Goal: Task Accomplishment & Management: Manage account settings

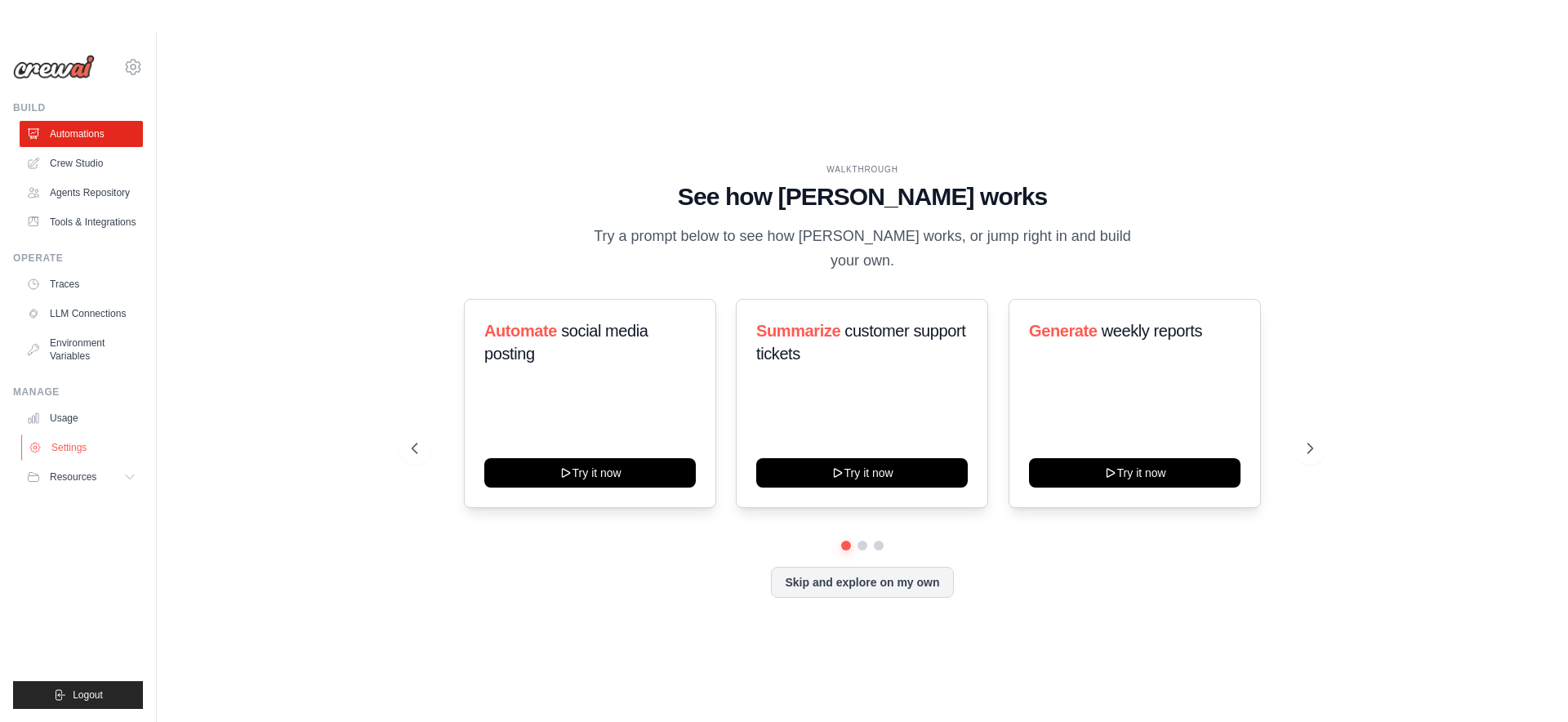
click at [88, 446] on link "Settings" at bounding box center [83, 447] width 123 height 27
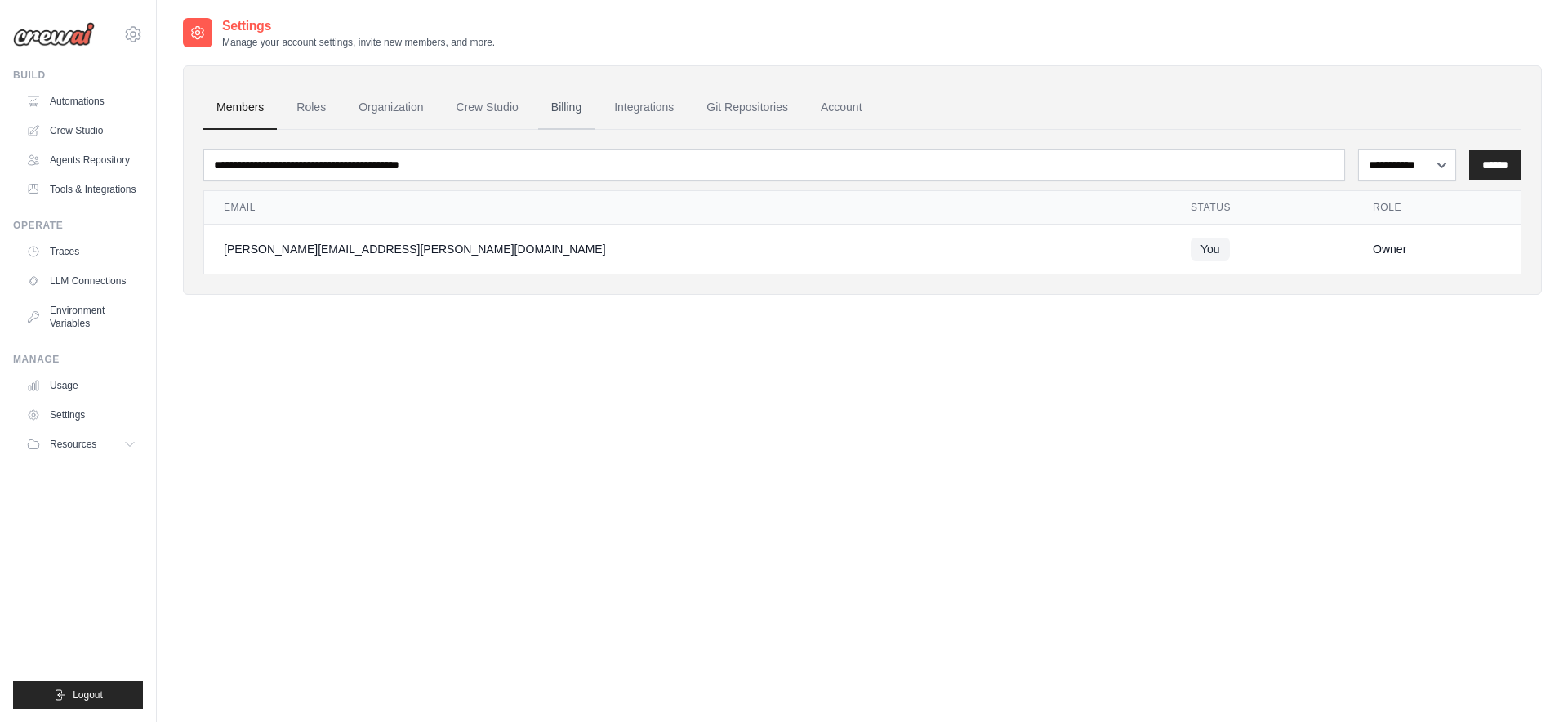
click at [563, 108] on link "Billing" at bounding box center [567, 108] width 57 height 45
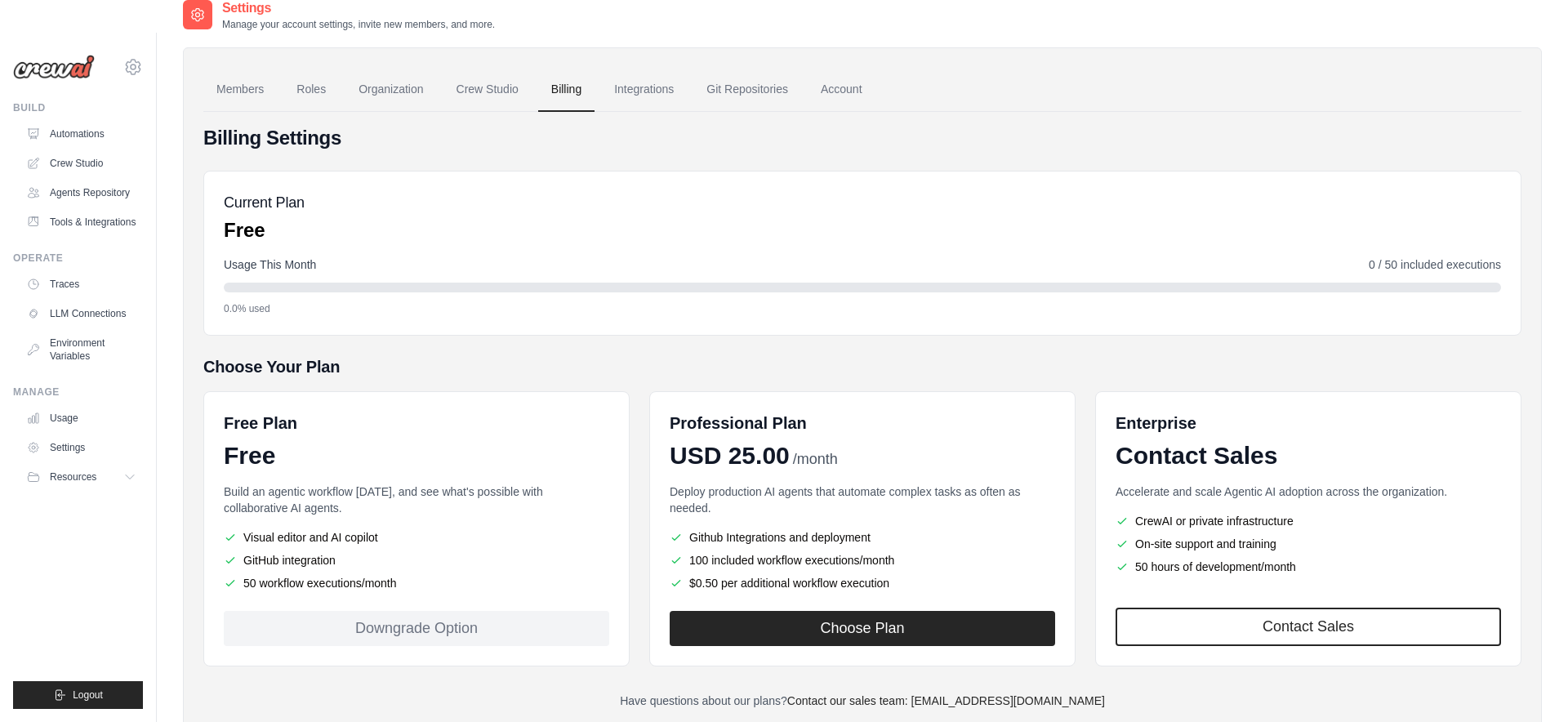
scroll to position [100, 0]
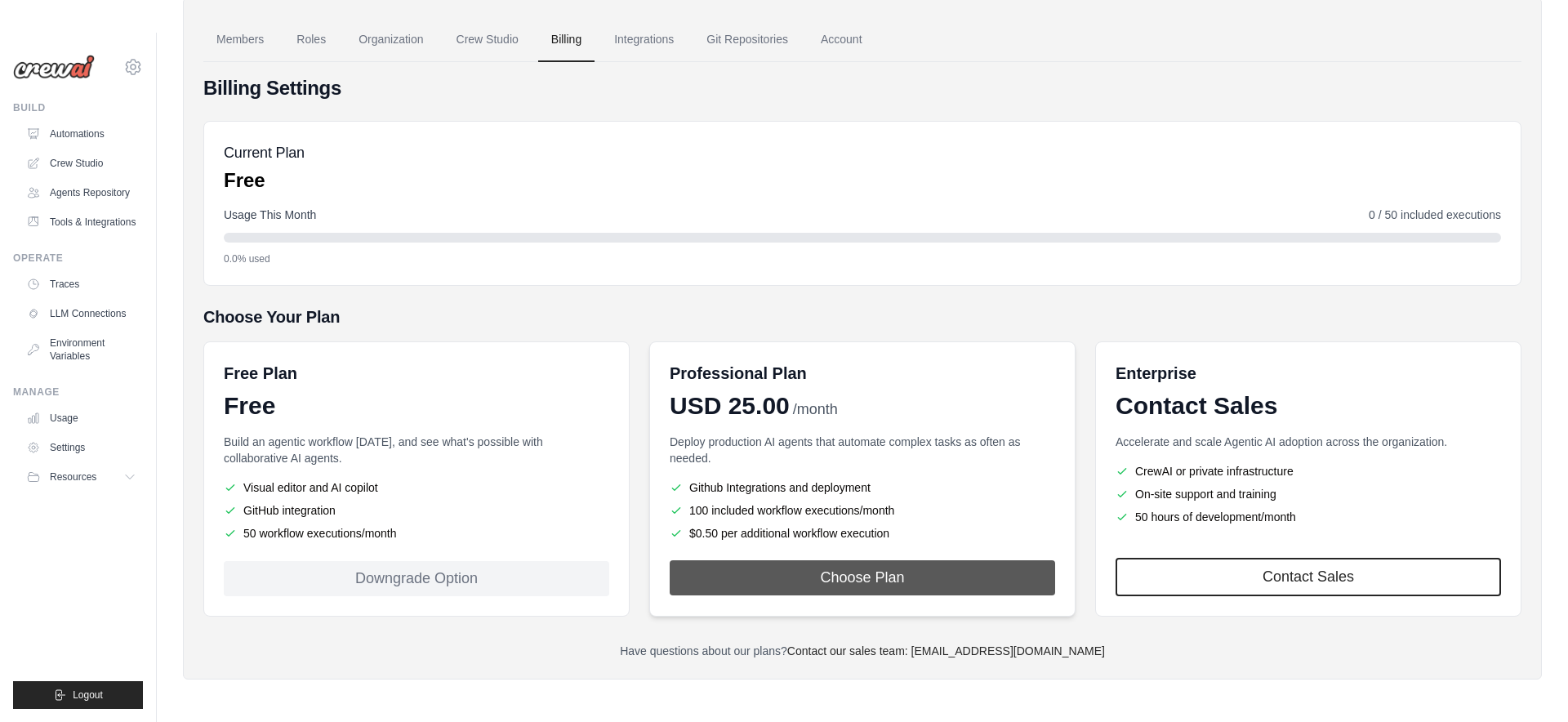
click at [841, 589] on button "Choose Plan" at bounding box center [862, 577] width 385 height 35
